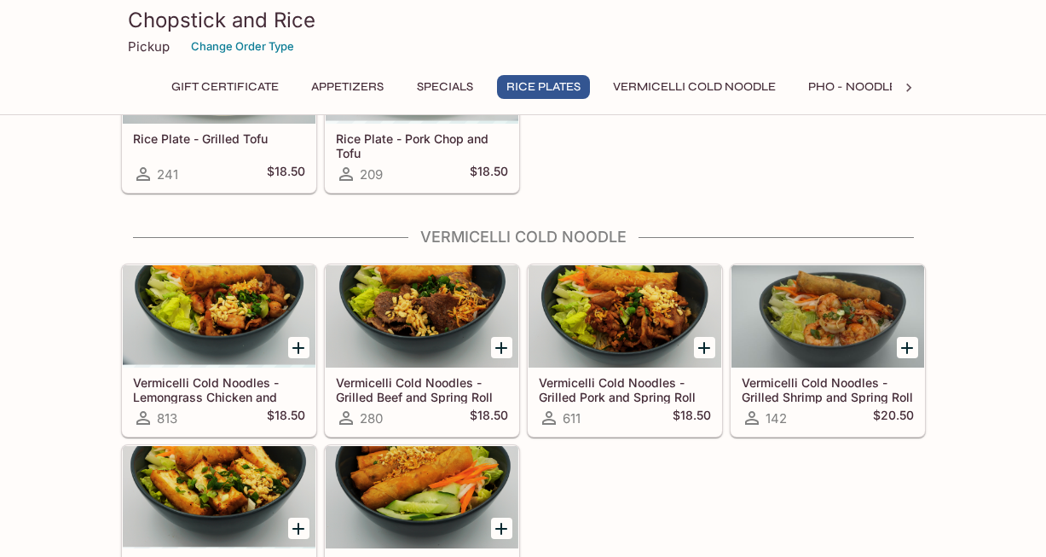
scroll to position [1466, 0]
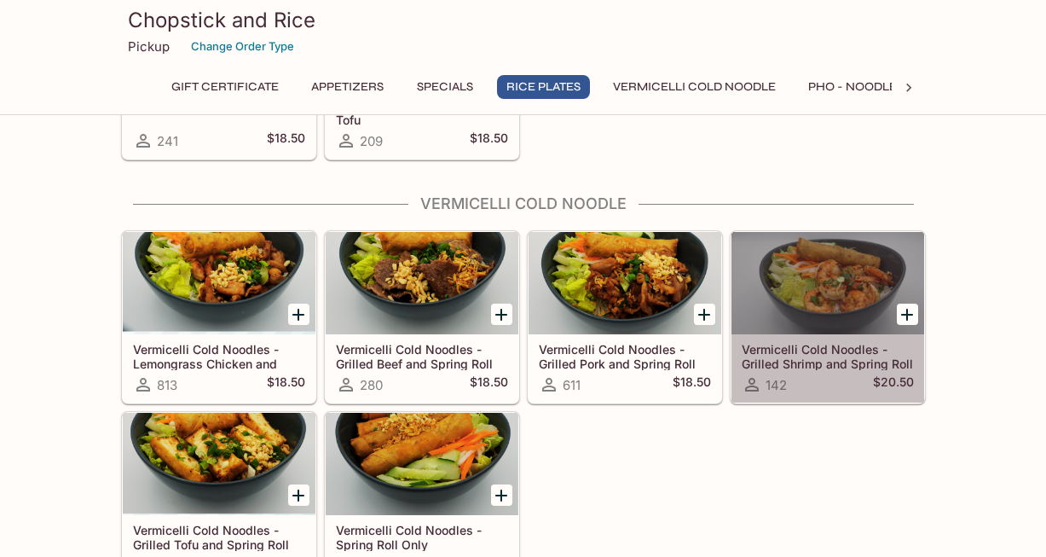
click at [849, 283] on div at bounding box center [827, 283] width 193 height 102
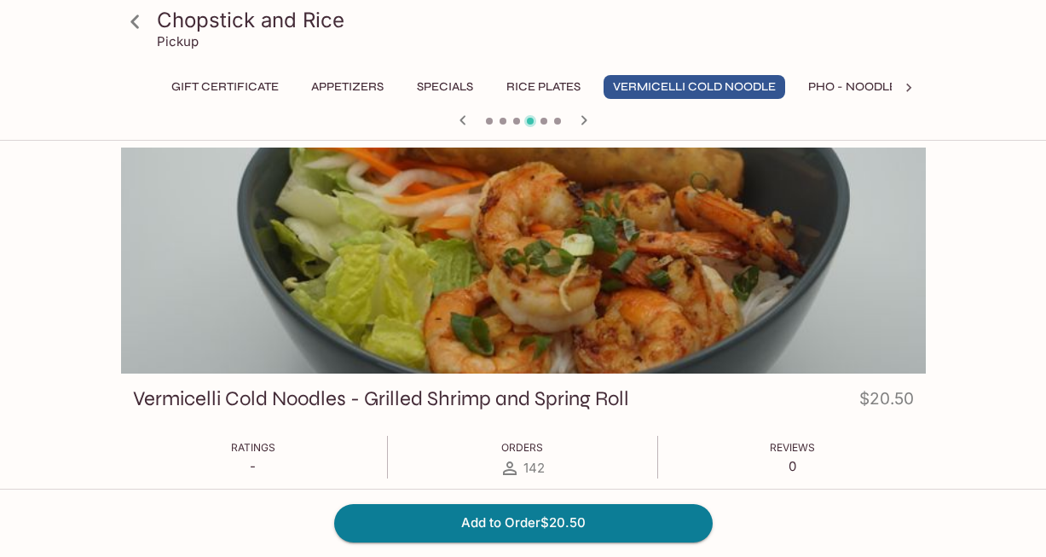
click at [788, 308] on div at bounding box center [523, 260] width 805 height 226
click at [130, 20] on icon at bounding box center [134, 21] width 9 height 14
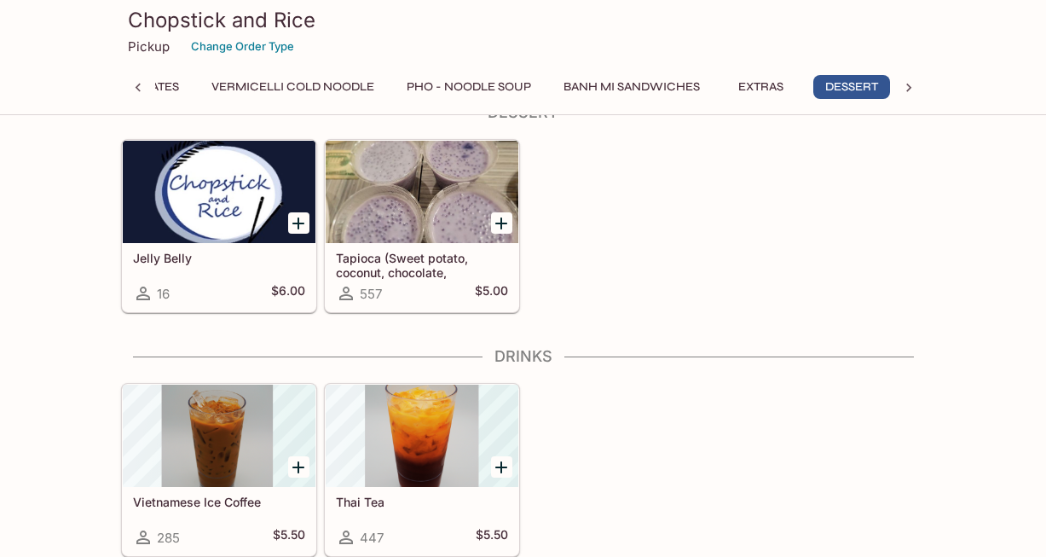
scroll to position [0, 407]
